Goal: Transaction & Acquisition: Purchase product/service

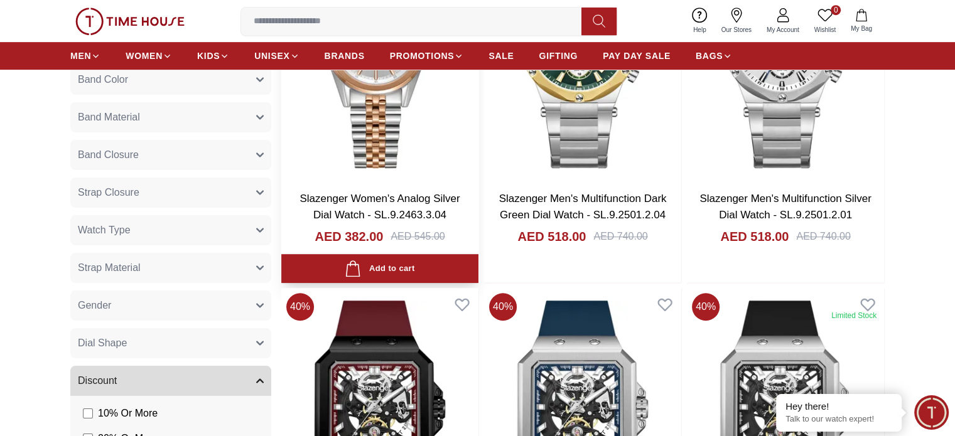
scroll to position [439, 0]
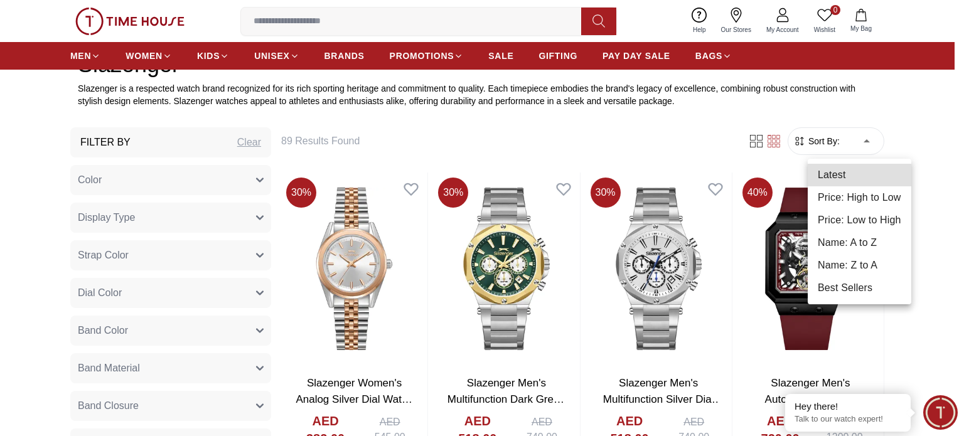
click at [856, 220] on li "Price: Low to High" at bounding box center [860, 220] width 104 height 23
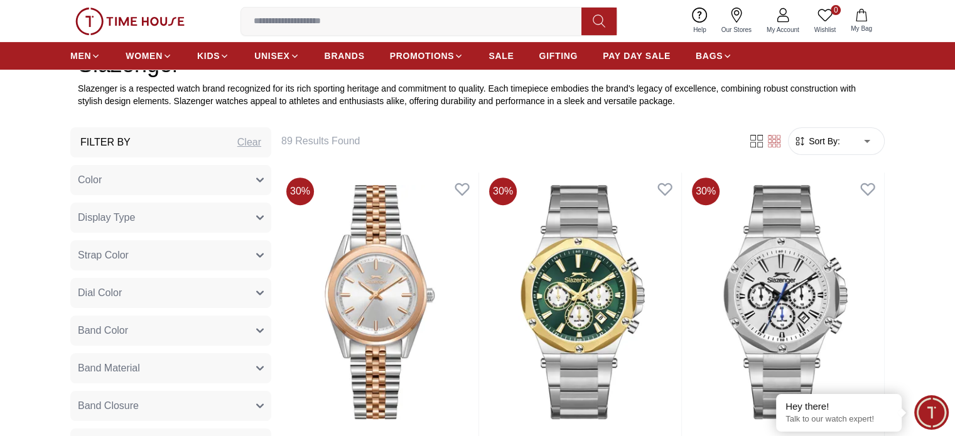
type input "*"
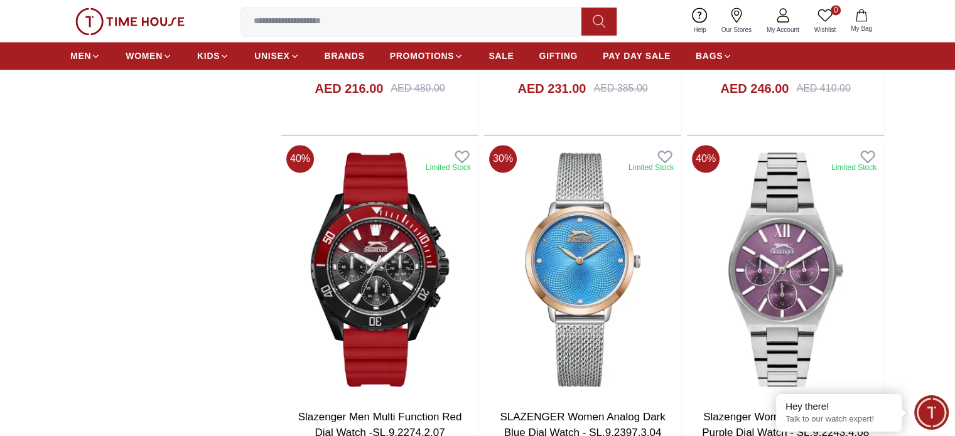
scroll to position [1946, 0]
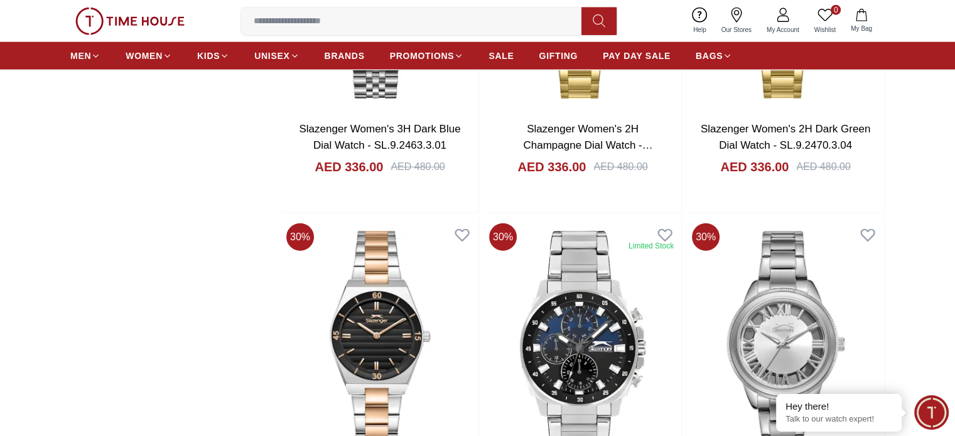
scroll to position [3641, 0]
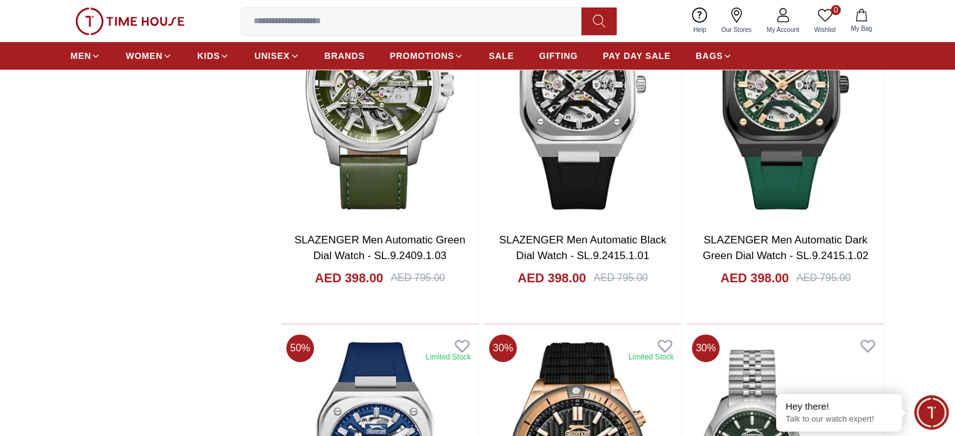
scroll to position [5210, 0]
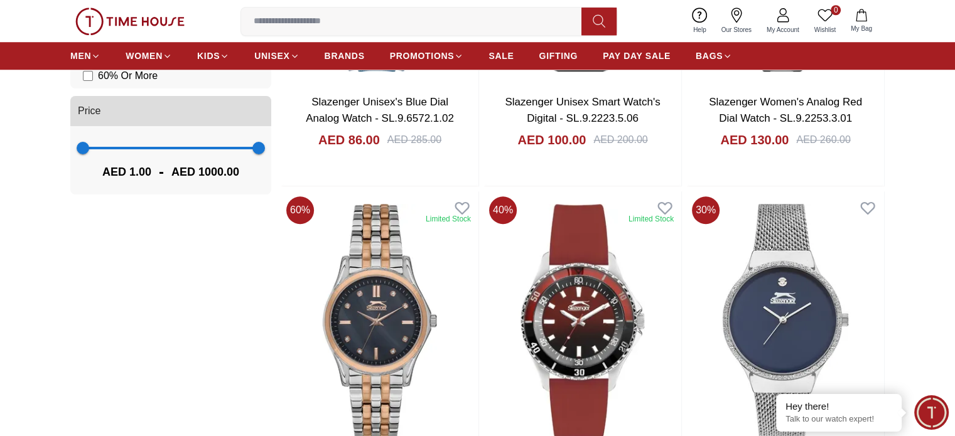
scroll to position [1183, 0]
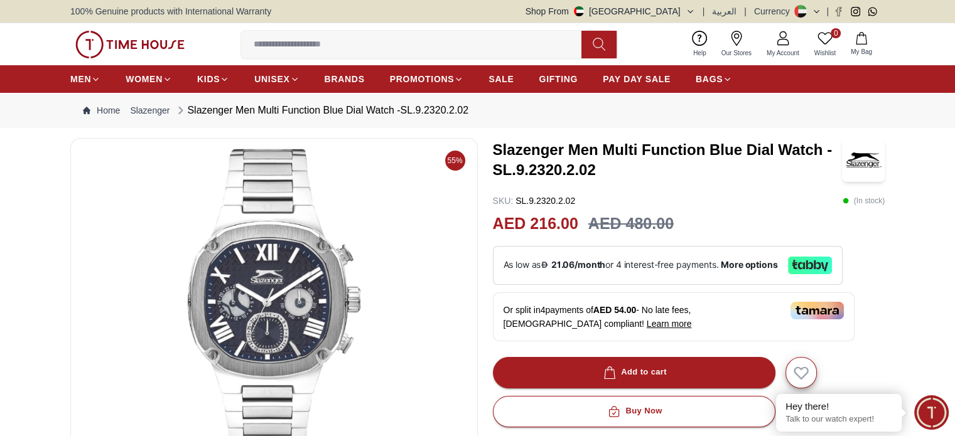
click at [498, 144] on h3 "Slazenger Men Multi Function Blue Dial Watch -SL.9.2320.2.02" at bounding box center [667, 160] width 349 height 40
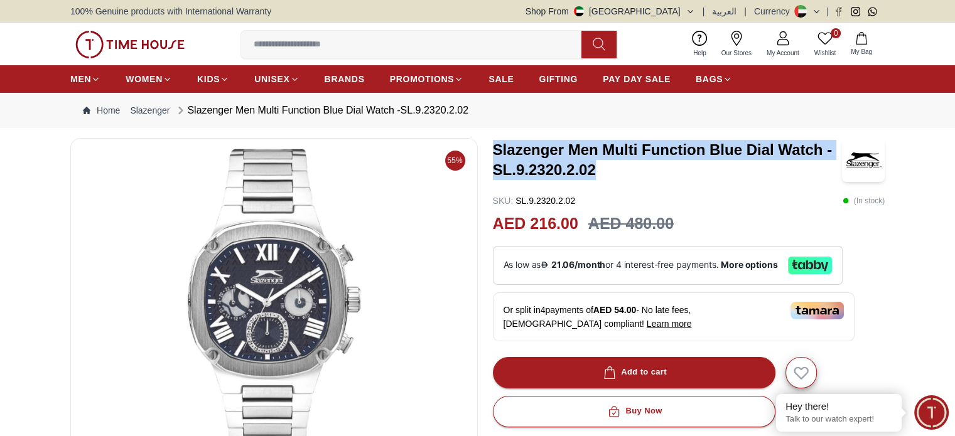
drag, startPoint x: 492, startPoint y: 145, endPoint x: 591, endPoint y: 163, distance: 101.5
click at [625, 173] on div "55% Slazenger Men Multi Function Blue Dial Watch -SL.9.2320.2.02 SKU : SL.9.232…" at bounding box center [477, 426] width 814 height 577
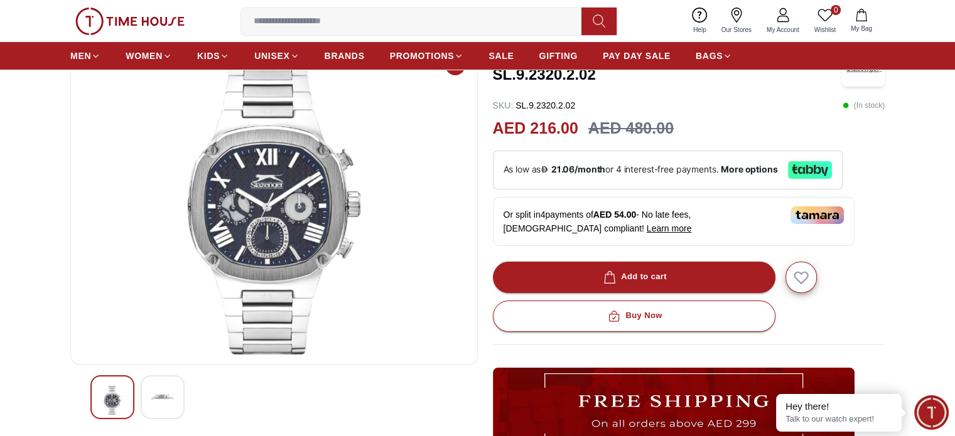
scroll to position [63, 0]
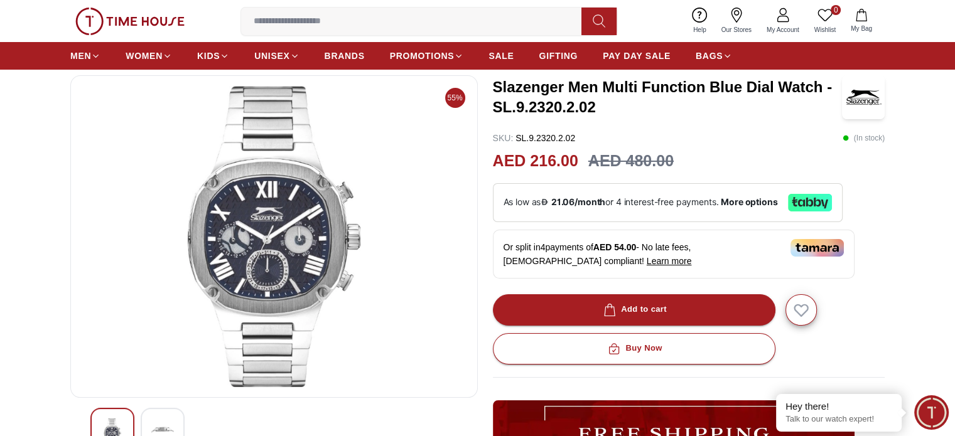
click at [279, 237] on img at bounding box center [274, 236] width 386 height 301
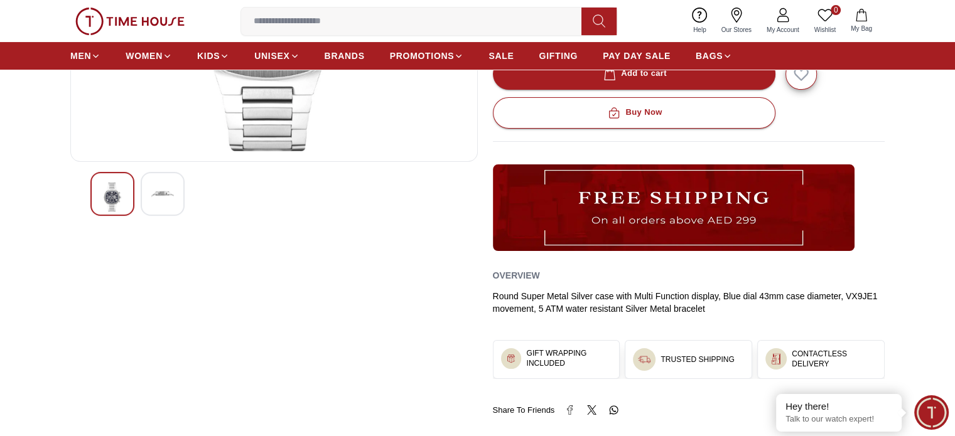
scroll to position [377, 0]
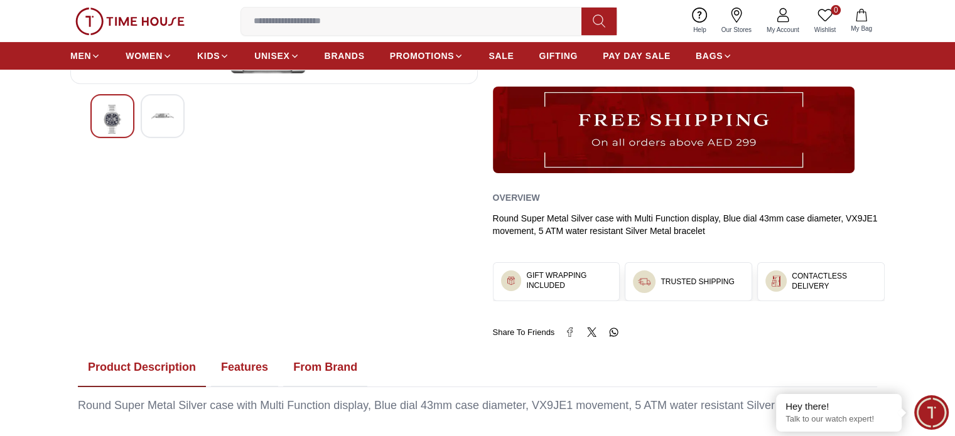
click at [158, 116] on img at bounding box center [162, 116] width 23 height 23
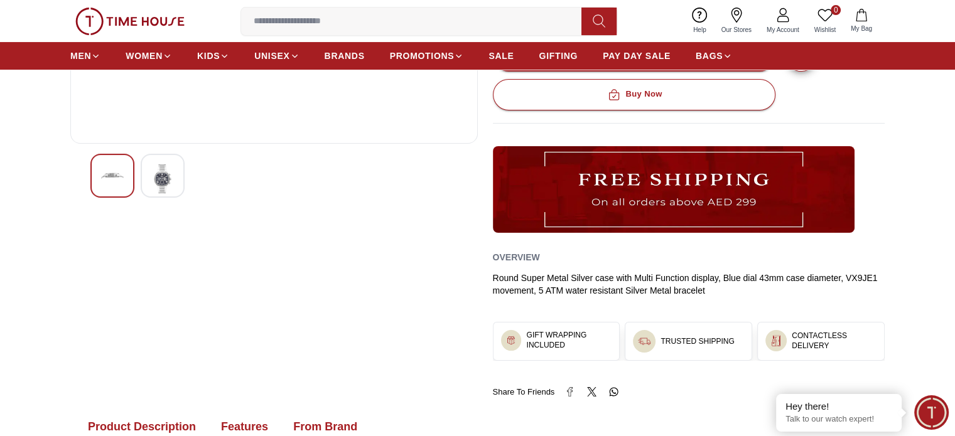
scroll to position [126, 0]
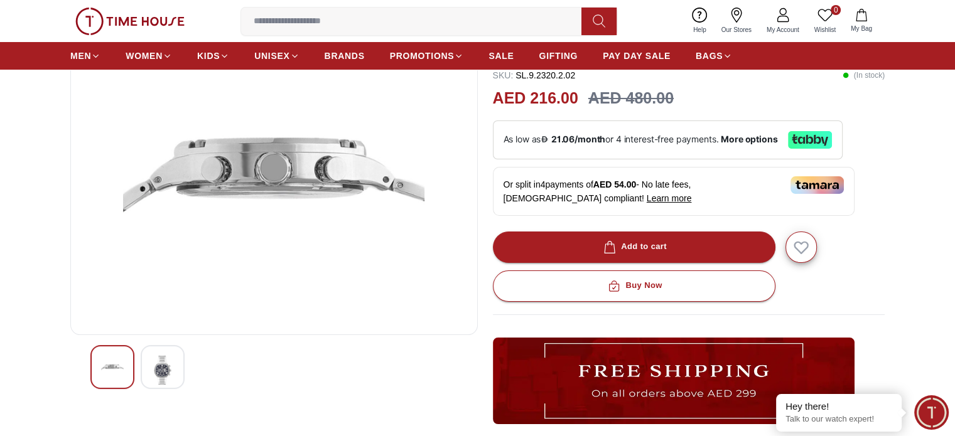
click at [109, 368] on img at bounding box center [112, 367] width 23 height 23
click at [113, 358] on img at bounding box center [112, 367] width 23 height 23
click at [173, 363] on img at bounding box center [162, 370] width 23 height 29
